Goal: Information Seeking & Learning: Learn about a topic

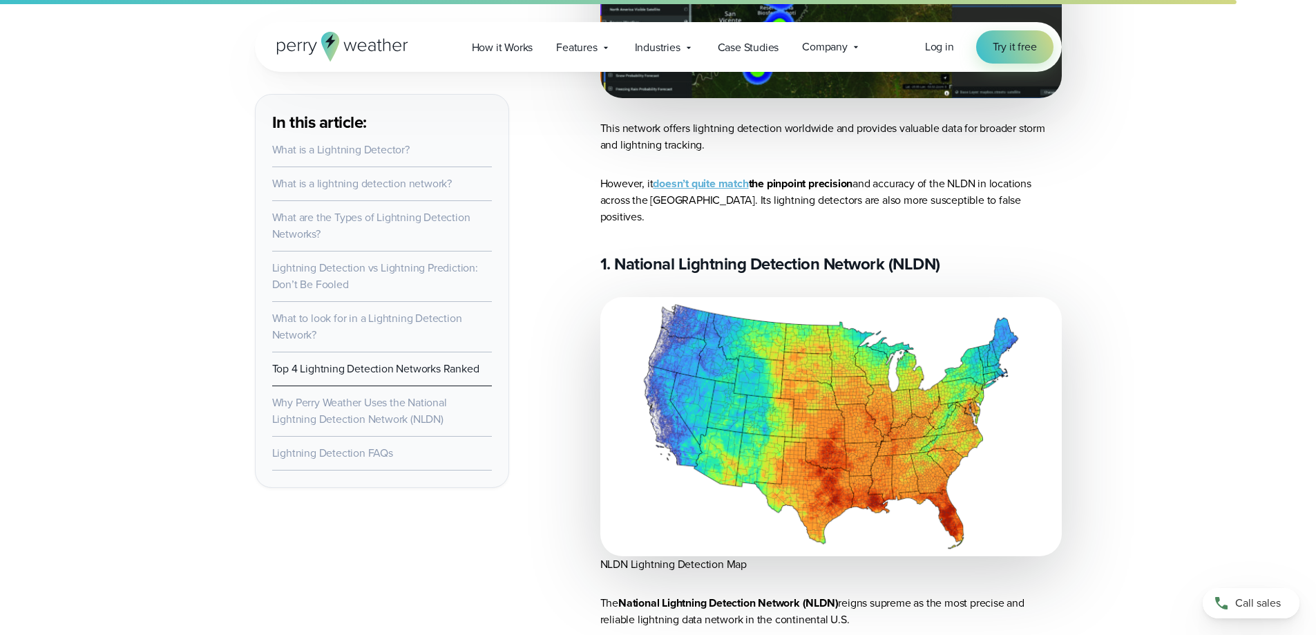
scroll to position [6357, 0]
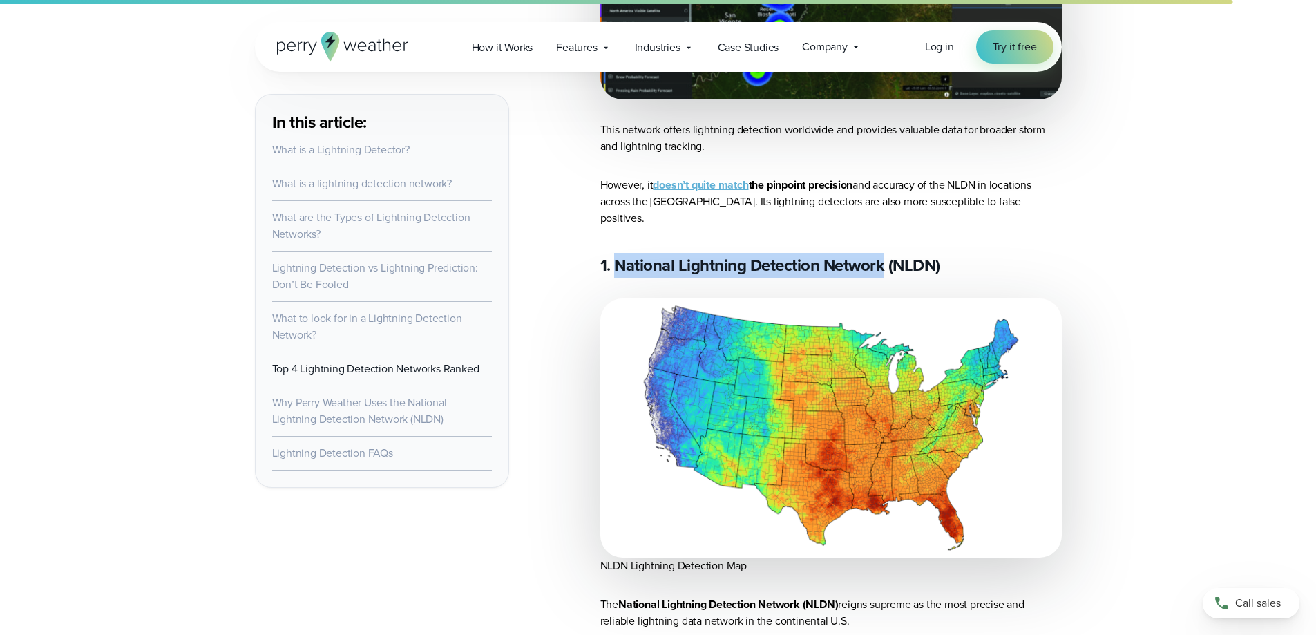
drag, startPoint x: 617, startPoint y: 240, endPoint x: 887, endPoint y: 222, distance: 270.7
copy h3 "National Lightning Detection Network"
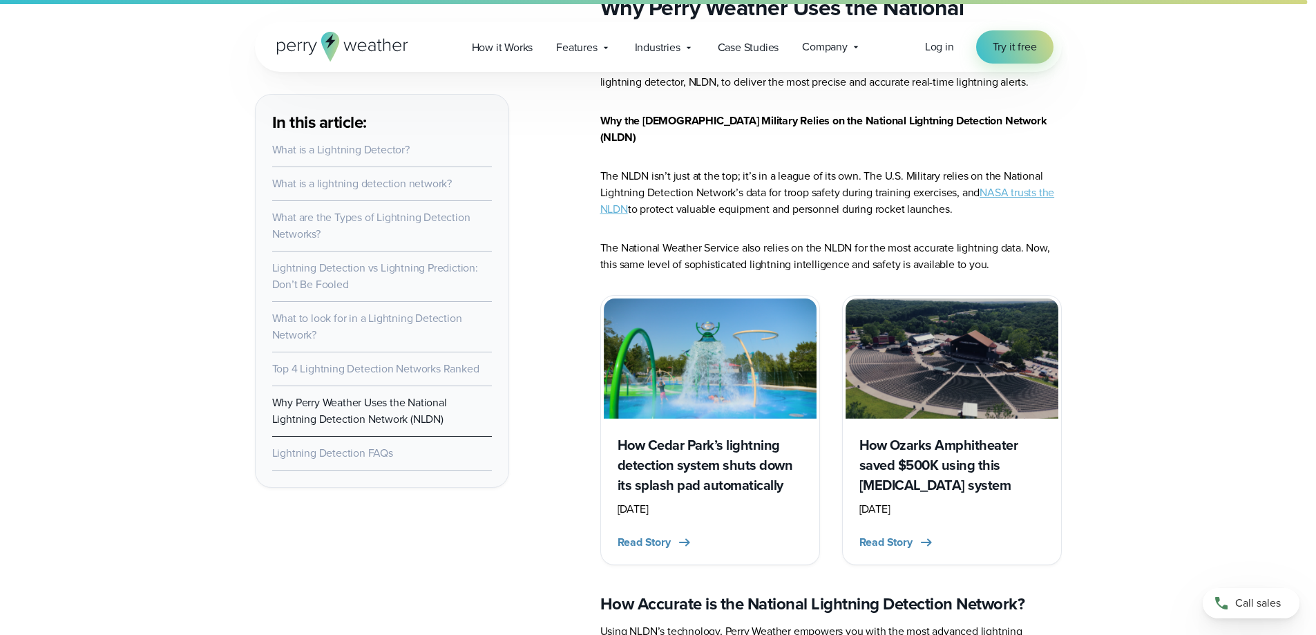
scroll to position [7532, 0]
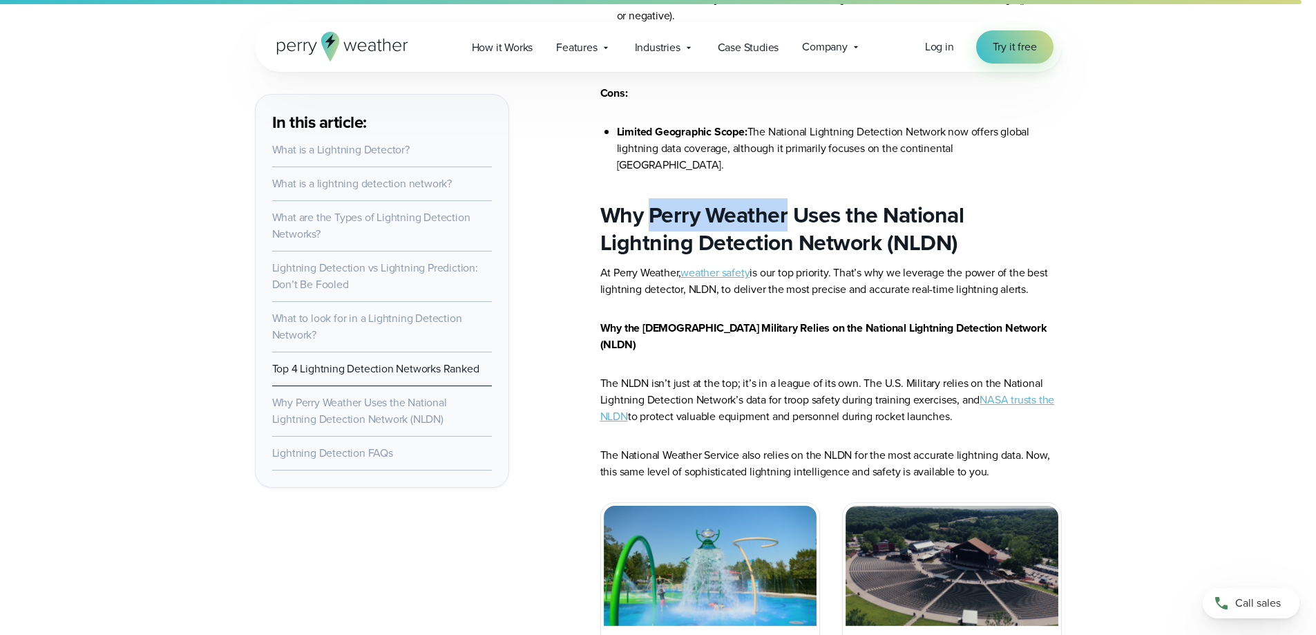
drag, startPoint x: 651, startPoint y: 187, endPoint x: 786, endPoint y: 178, distance: 135.7
click at [786, 201] on h2 "Why Perry Weather Uses the National Lightning Detection Network (NLDN)" at bounding box center [831, 228] width 462 height 55
copy h2 "Perry Weather"
